Goal: Information Seeking & Learning: Learn about a topic

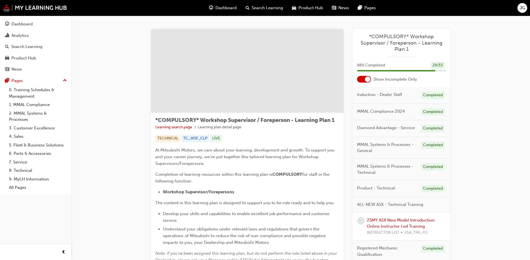
click at [307, 12] on div "Product Hub" at bounding box center [307, 7] width 40 height 11
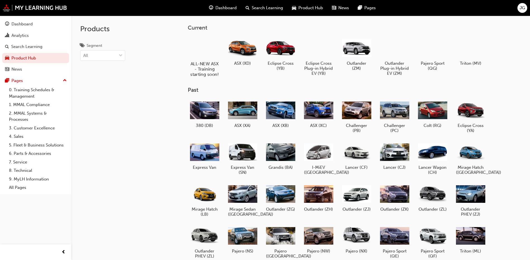
click at [217, 50] on div at bounding box center [204, 48] width 31 height 22
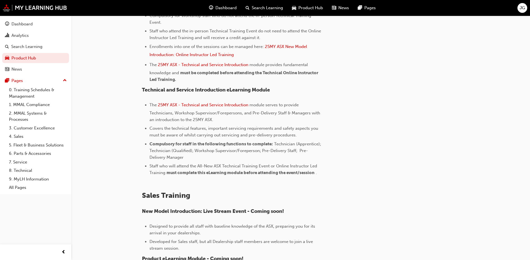
scroll to position [241, 0]
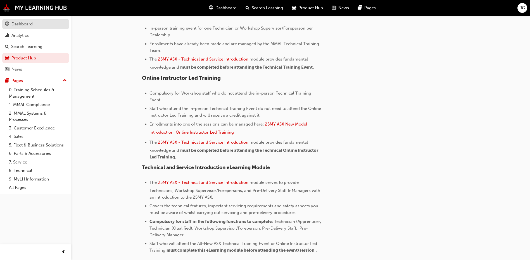
click at [28, 24] on div "Dashboard" at bounding box center [21, 24] width 21 height 6
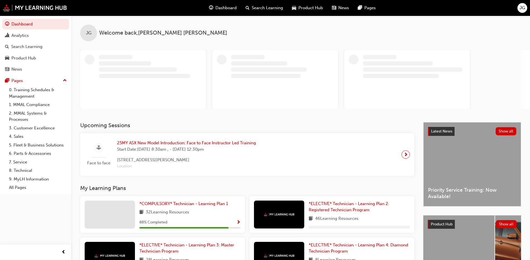
click at [188, 147] on span "Start Date: Tue 30 Sep 2025, 8:30am , - Fri 3 Oct 2025, 12:30pm" at bounding box center [186, 149] width 139 height 6
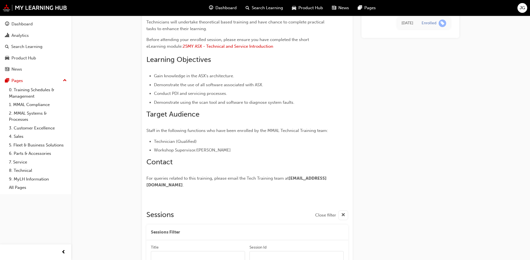
scroll to position [478, 0]
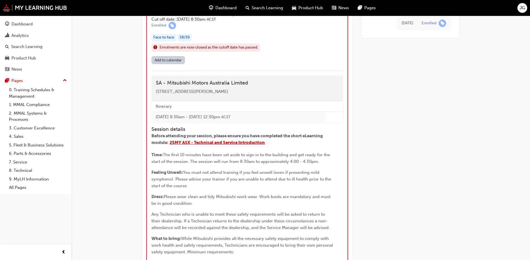
click at [205, 145] on span "25MY ASX - Technical and Service Introduction" at bounding box center [216, 142] width 95 height 5
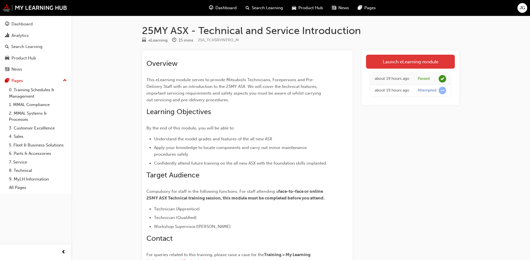
click at [395, 63] on link "Launch eLearning module" at bounding box center [410, 62] width 89 height 14
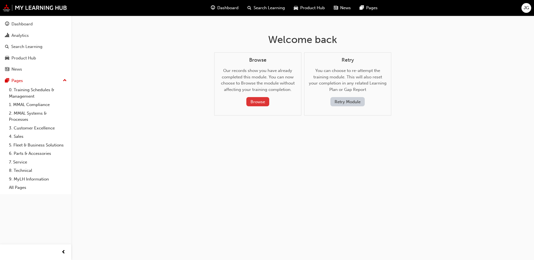
click at [258, 102] on button "Browse" at bounding box center [257, 101] width 23 height 9
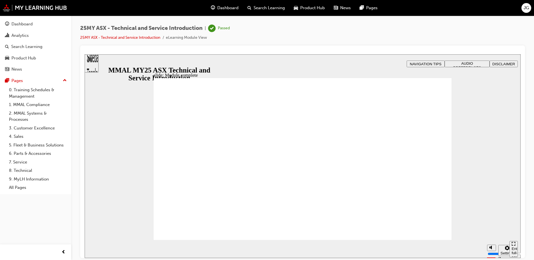
click at [96, 64] on div "Sidebar Toggle" at bounding box center [91, 65] width 9 height 33
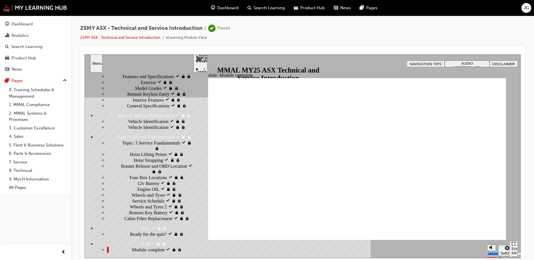
scroll to position [140, 0]
click at [137, 186] on span "12v Battery visited" at bounding box center [155, 183] width 36 height 6
click at [127, 204] on div "Service Schedule visited Service Schedule" at bounding box center [150, 201] width 86 height 6
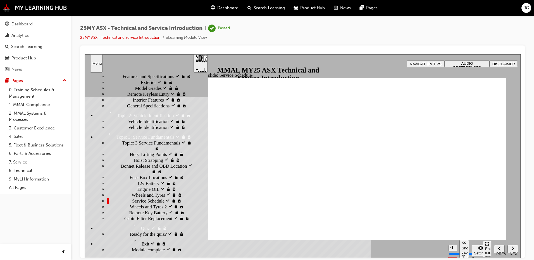
click at [487, 249] on div "Enter full-screen (Ctrl+Alt+F)" at bounding box center [487, 254] width 4 height 17
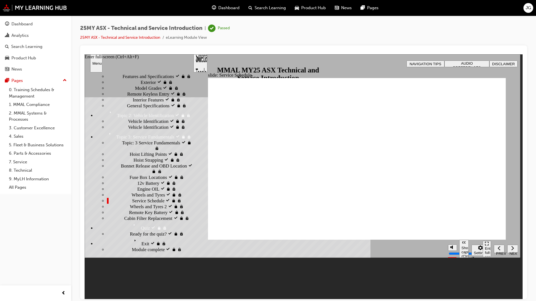
scroll to position [104, 0]
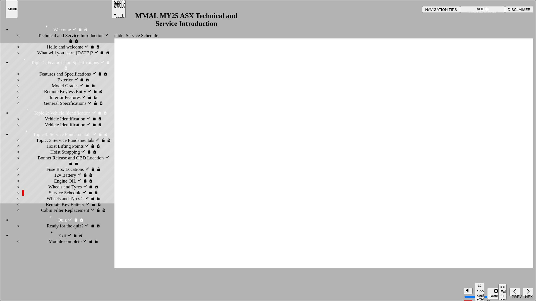
click at [54, 184] on span "Engine OIL visited" at bounding box center [72, 181] width 36 height 6
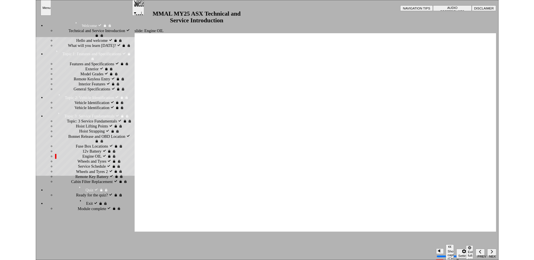
scroll to position [0, 0]
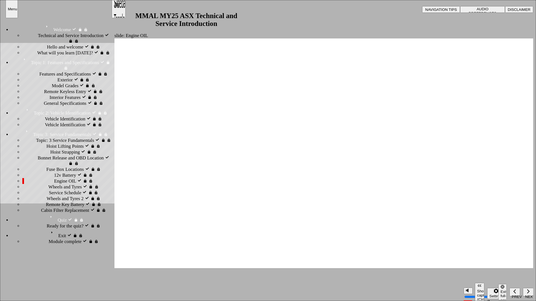
click at [58, 83] on span "Exterior visited" at bounding box center [72, 80] width 29 height 6
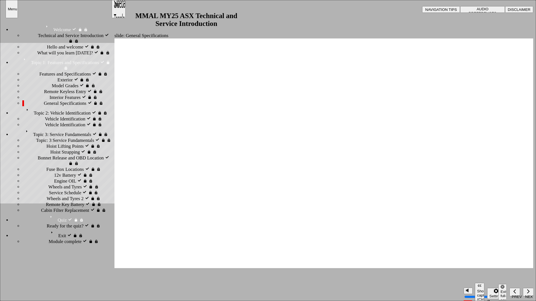
click at [57, 77] on div "Features and Specifications visited Features and Specifications" at bounding box center [66, 74] width 89 height 6
click at [61, 40] on span "Technical and Service Introduction visited" at bounding box center [74, 38] width 73 height 11
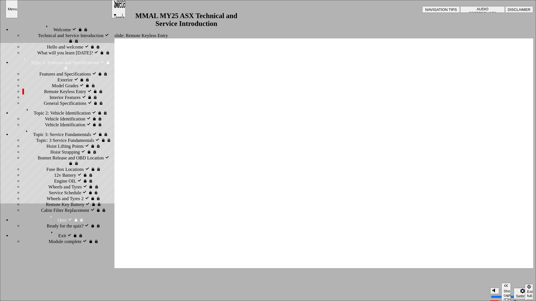
drag, startPoint x: 498, startPoint y: 259, endPoint x: 437, endPoint y: 219, distance: 73.0
drag, startPoint x: 437, startPoint y: 219, endPoint x: 490, endPoint y: 257, distance: 64.9
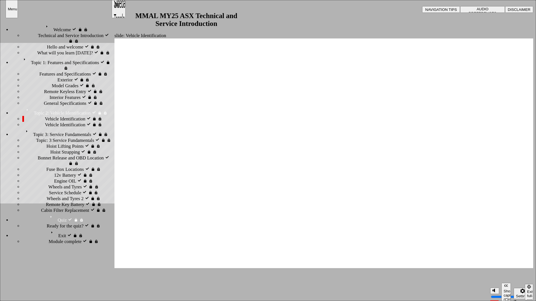
click at [531, 260] on div "Exit full-screen (Ctrl+Alt+F)" at bounding box center [529, 298] width 4 height 17
